Goal: Task Accomplishment & Management: Use online tool/utility

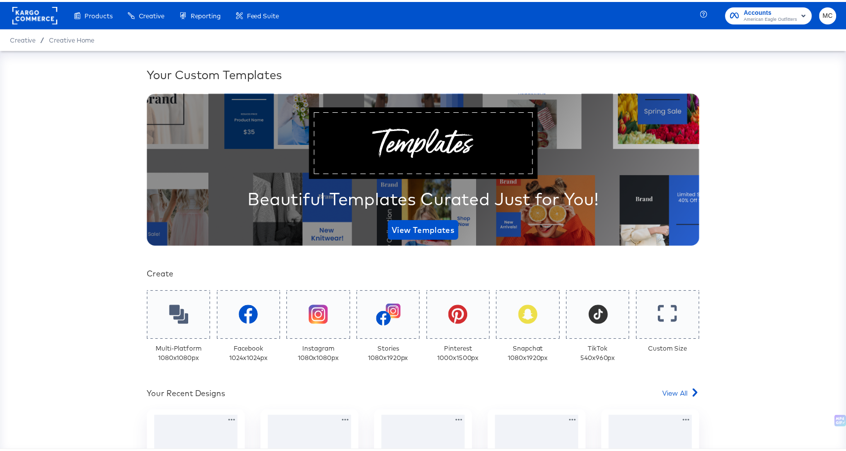
scroll to position [213, 0]
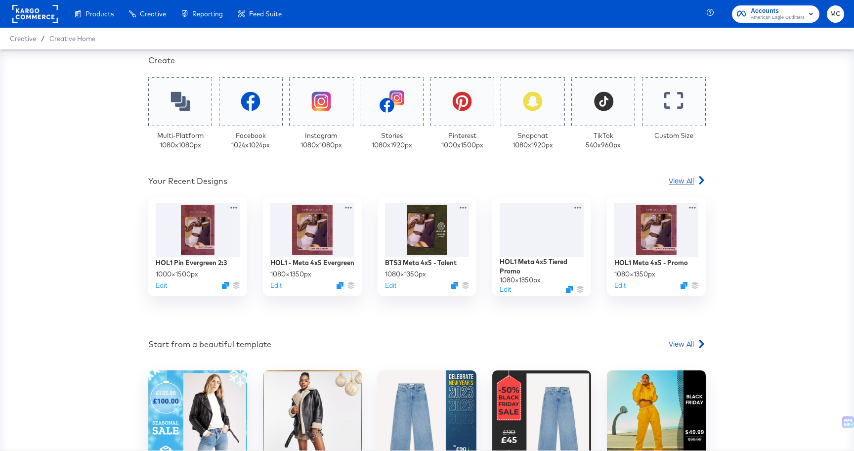
click at [687, 181] on span "View All" at bounding box center [680, 180] width 25 height 10
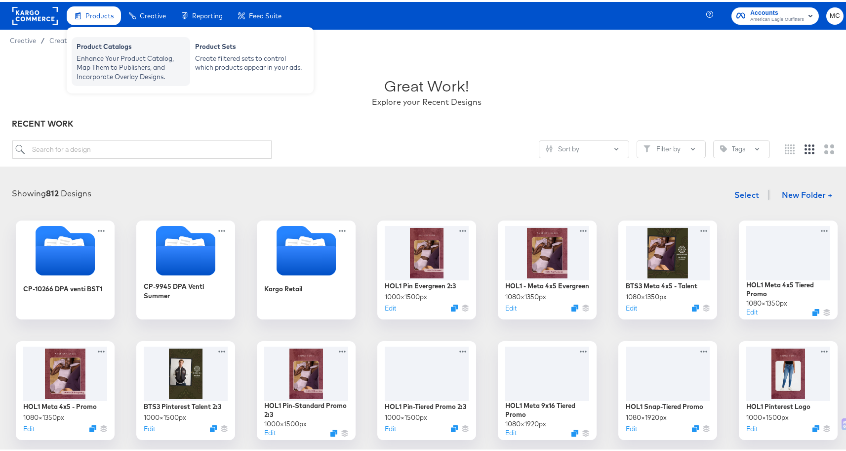
click at [99, 66] on div "Enhance Your Product Catalog, Map Them to Publishers, and Incorporate Overlay D…" at bounding box center [131, 66] width 109 height 28
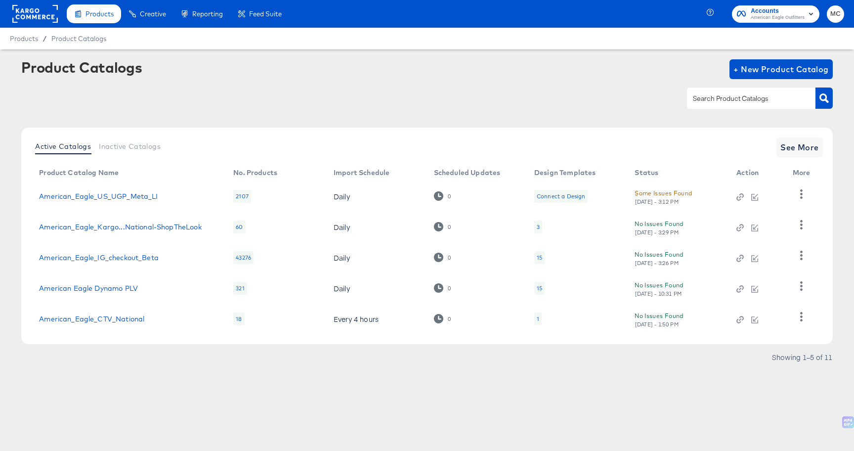
click at [124, 294] on td "American Eagle Dynamo PLV" at bounding box center [128, 288] width 194 height 31
click at [124, 293] on td "American Eagle Dynamo PLV" at bounding box center [128, 288] width 194 height 31
click at [122, 289] on link "American Eagle Dynamo PLV" at bounding box center [88, 288] width 99 height 8
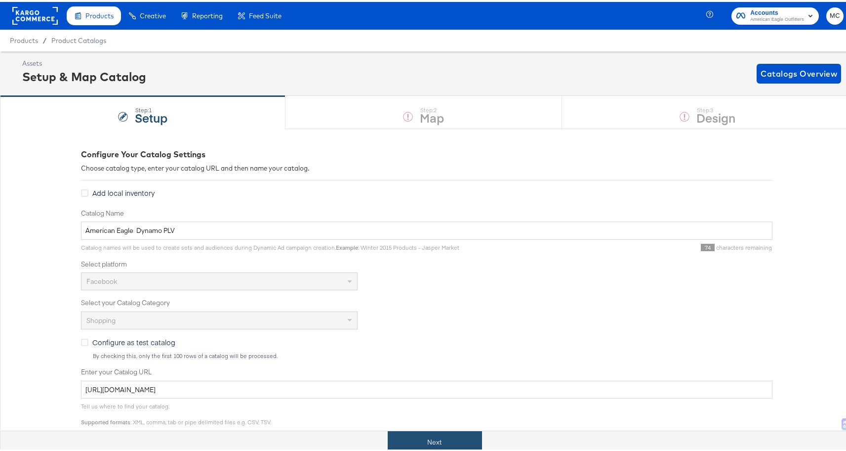
click at [423, 441] on button "Next" at bounding box center [435, 440] width 94 height 22
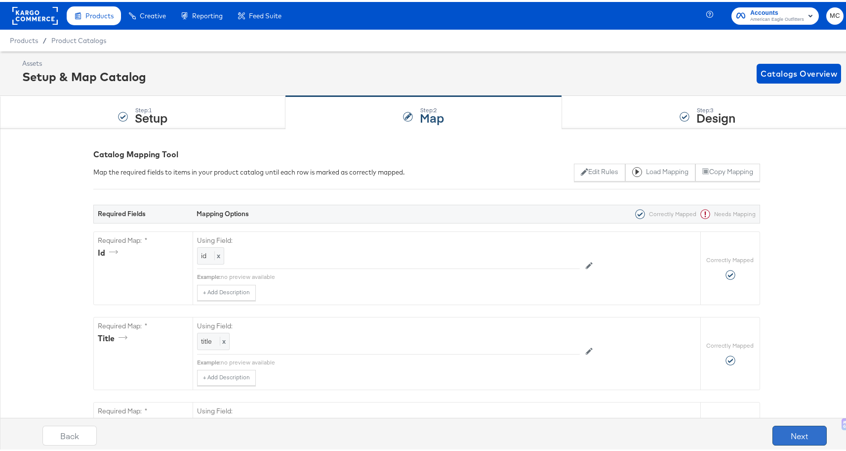
click at [804, 435] on button "Next" at bounding box center [800, 433] width 54 height 20
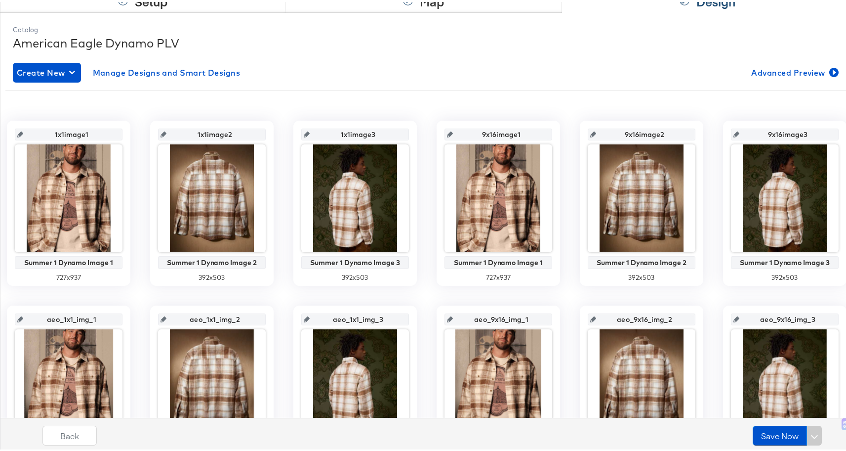
scroll to position [53, 0]
